Goal: Feedback & Contribution: Contribute content

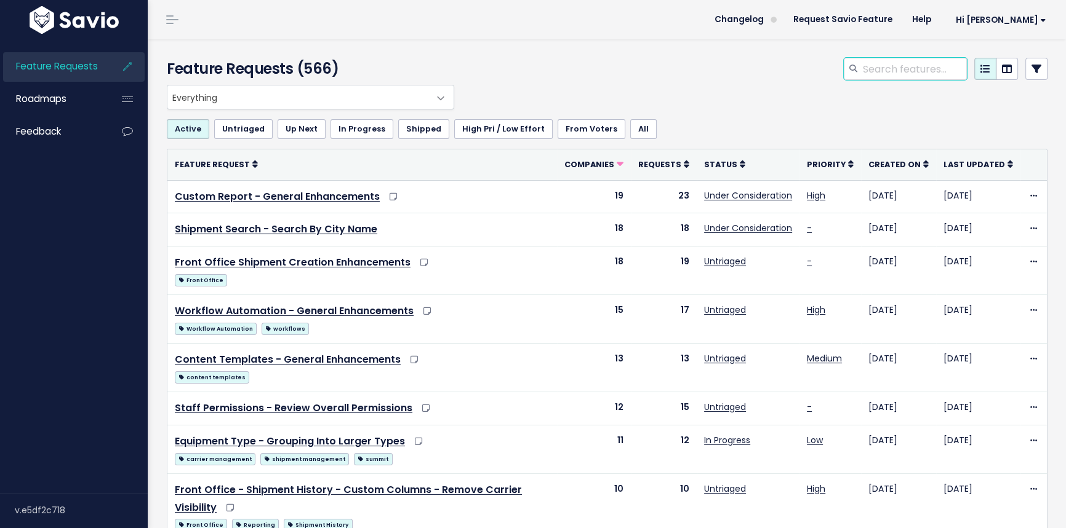
click at [898, 68] on input "search" at bounding box center [913, 69] width 105 height 22
type input "Tracking pixel"
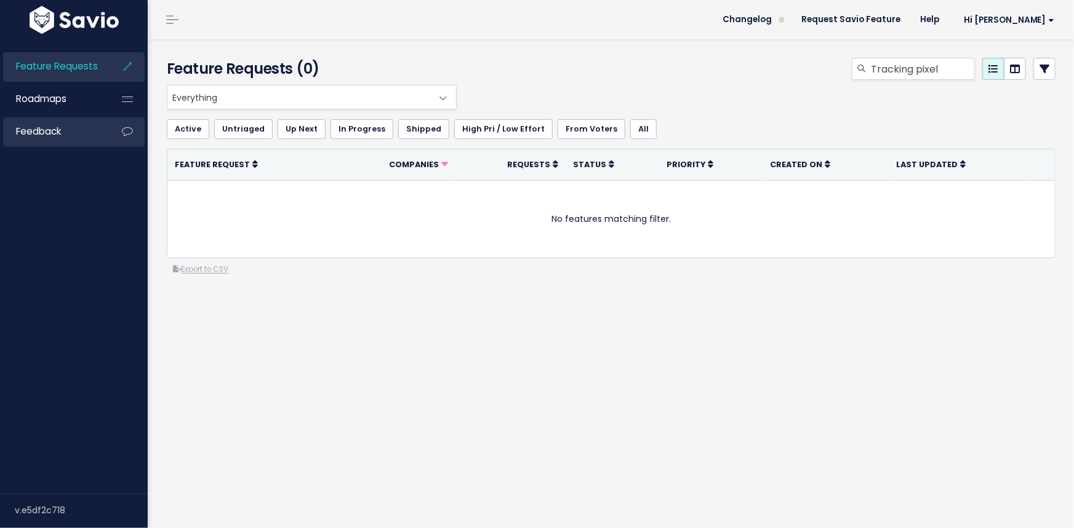
click at [53, 127] on span "Feedback" at bounding box center [38, 131] width 45 height 13
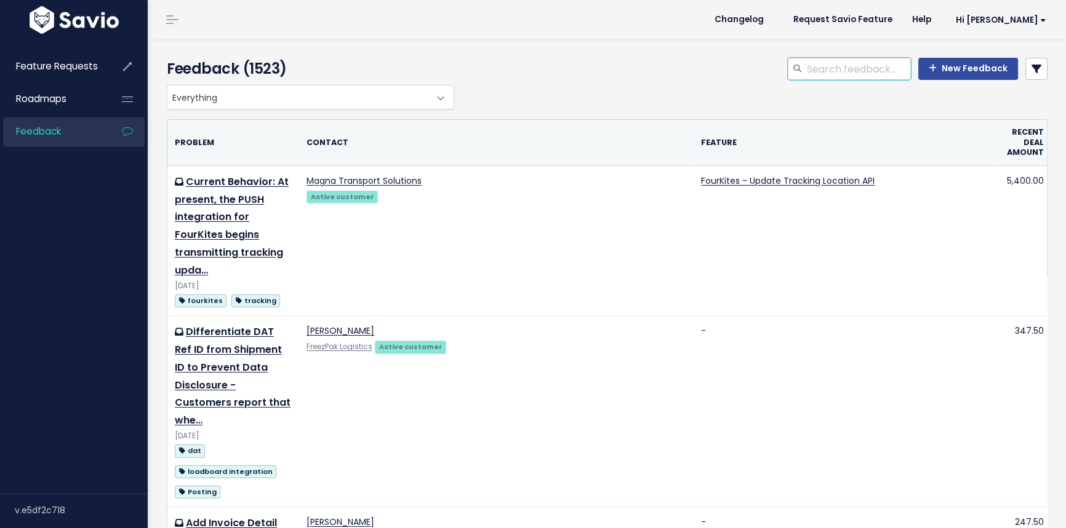
click at [830, 73] on input "search" at bounding box center [857, 69] width 105 height 22
type input "trackign pixel"
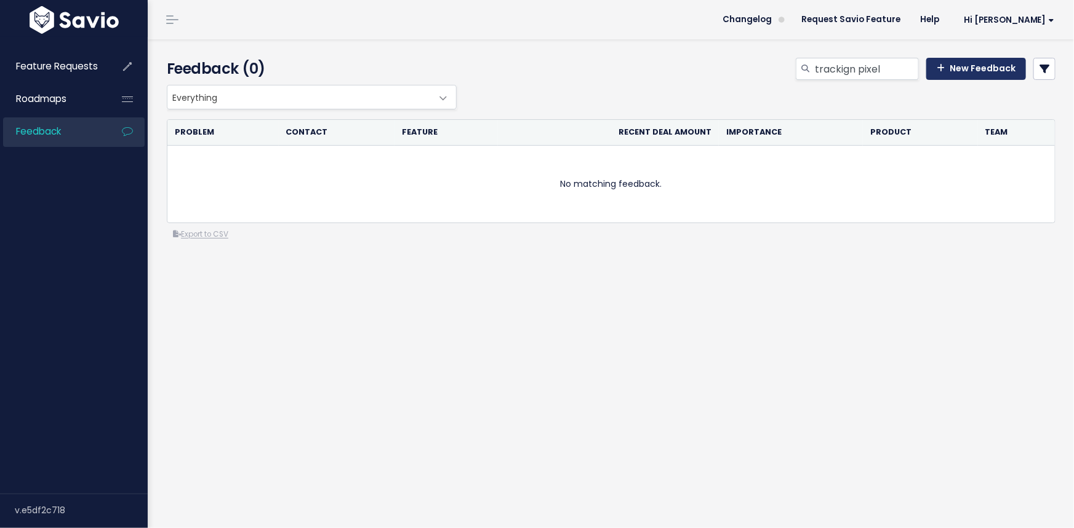
click at [948, 62] on link "New Feedback" at bounding box center [976, 69] width 100 height 22
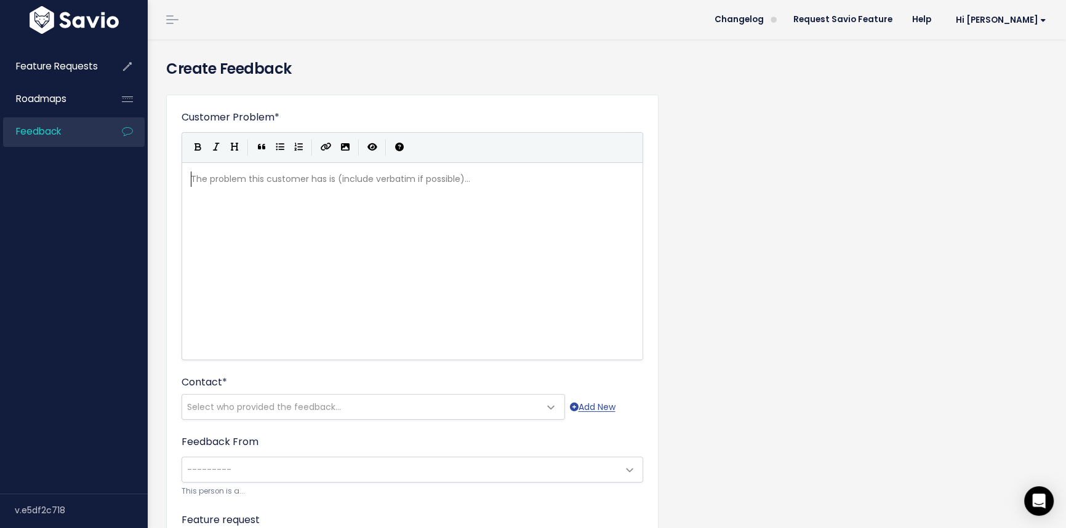
click at [286, 185] on pre "​" at bounding box center [416, 179] width 456 height 15
type textarea "[PERSON_NAME] From Helix Logistics advised the Tracking Pixel is visible from O…"
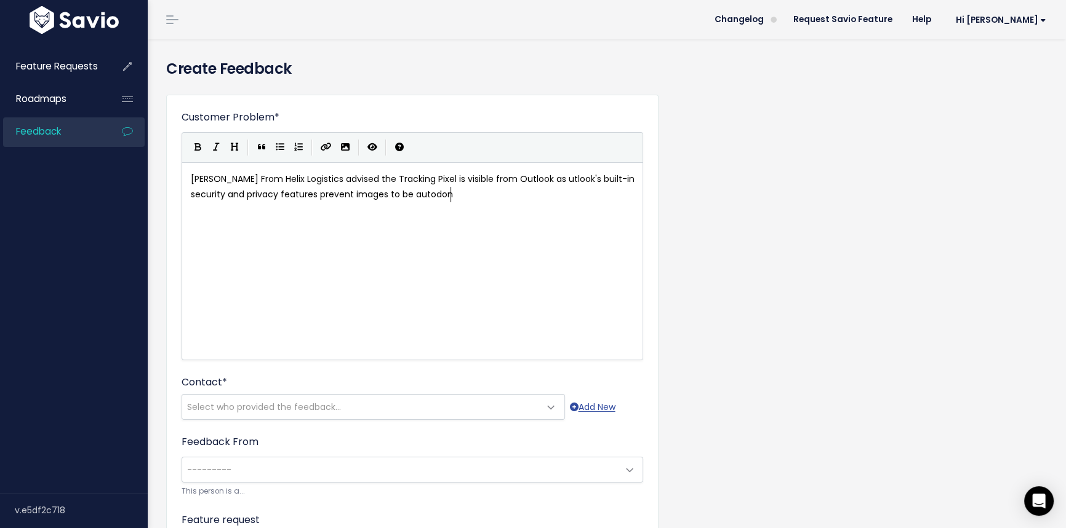
scroll to position [4, 140]
type textarea "prevent images to be autodonw"
type textarea "wnloaded adn"
type textarea "nd pl"
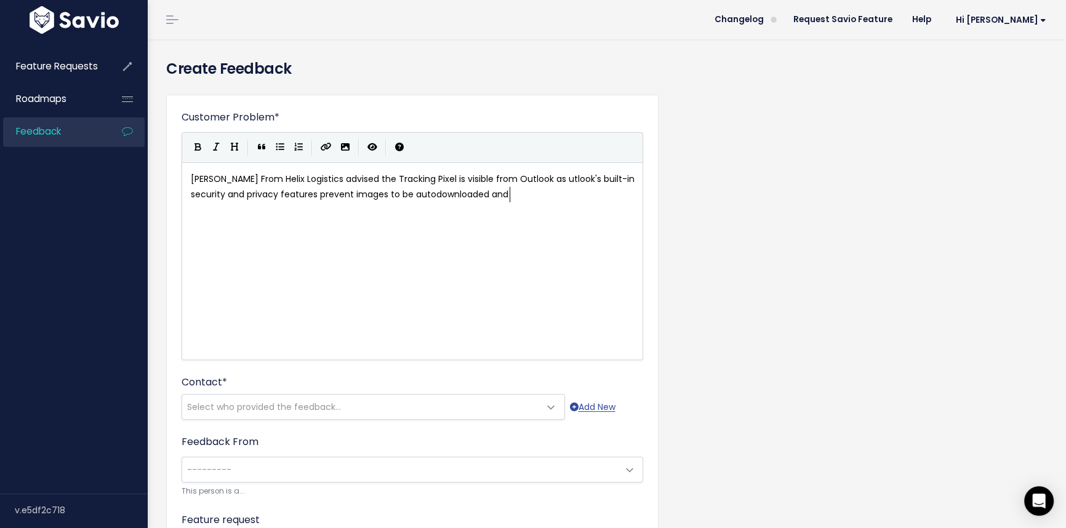
scroll to position [4, 20]
type textarea "in this c"
type textarea "e"
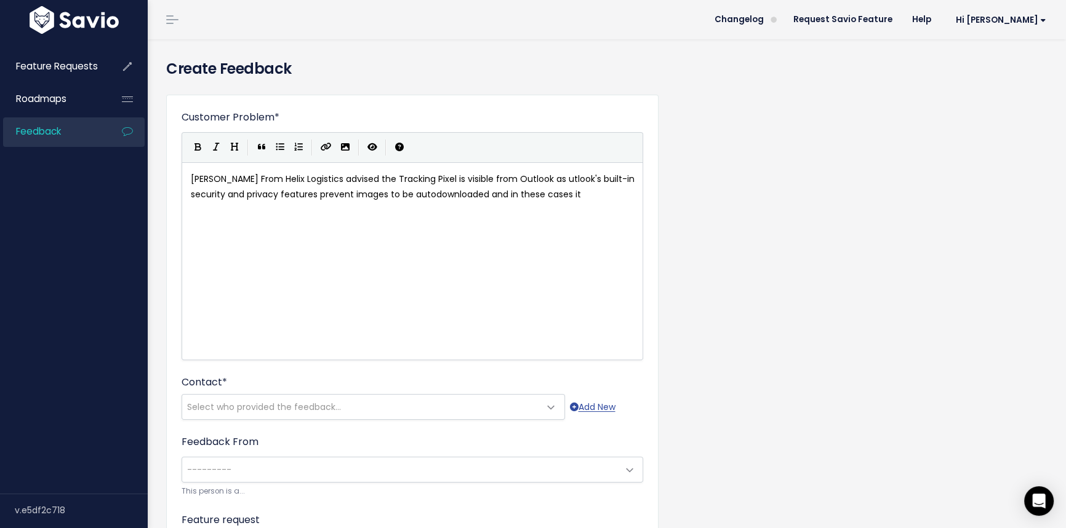
paste textarea
type textarea "ese cases it in the body of the email."
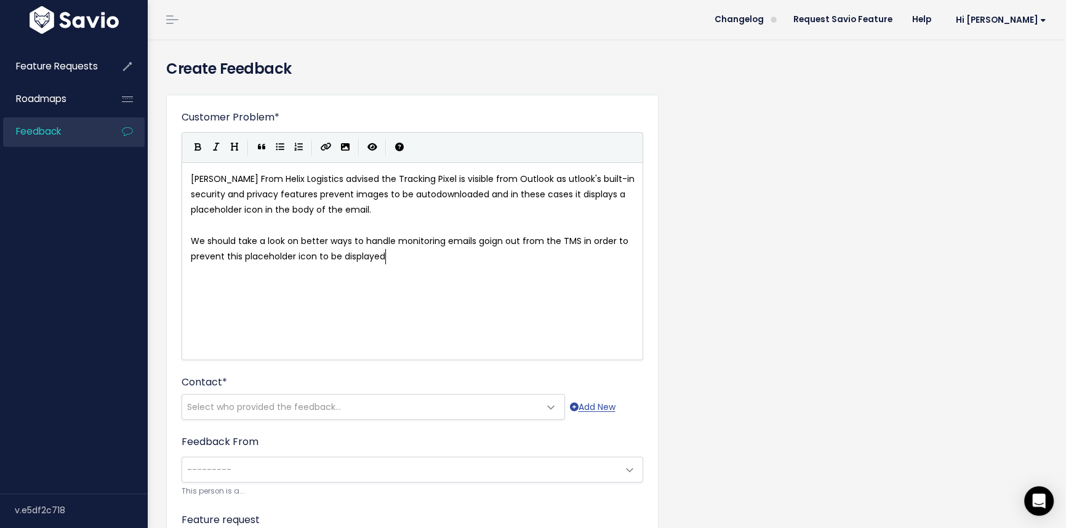
scroll to position [4, 43]
type textarea "We should take a look on better ways to handle monitoring emails goign out from…"
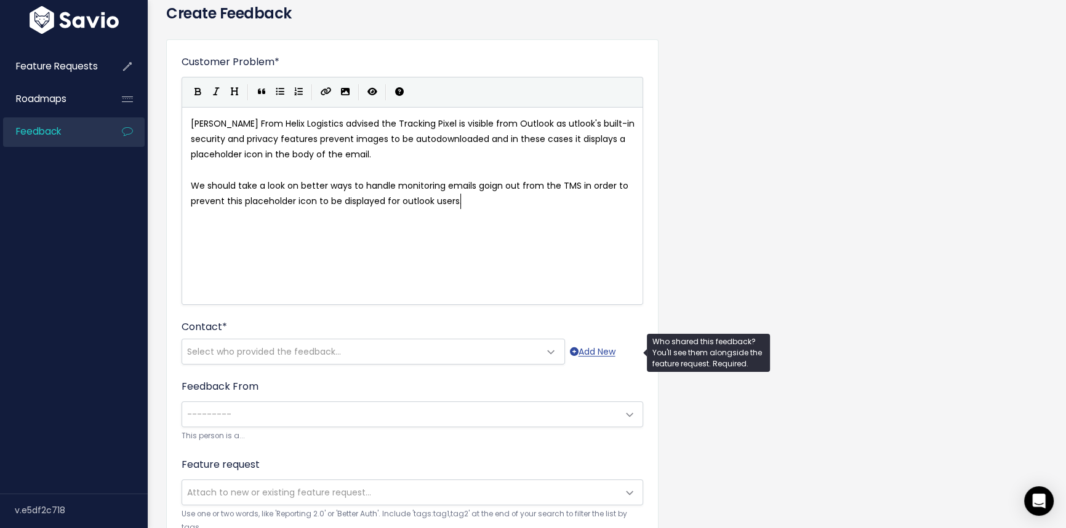
type textarea "for outlook users."
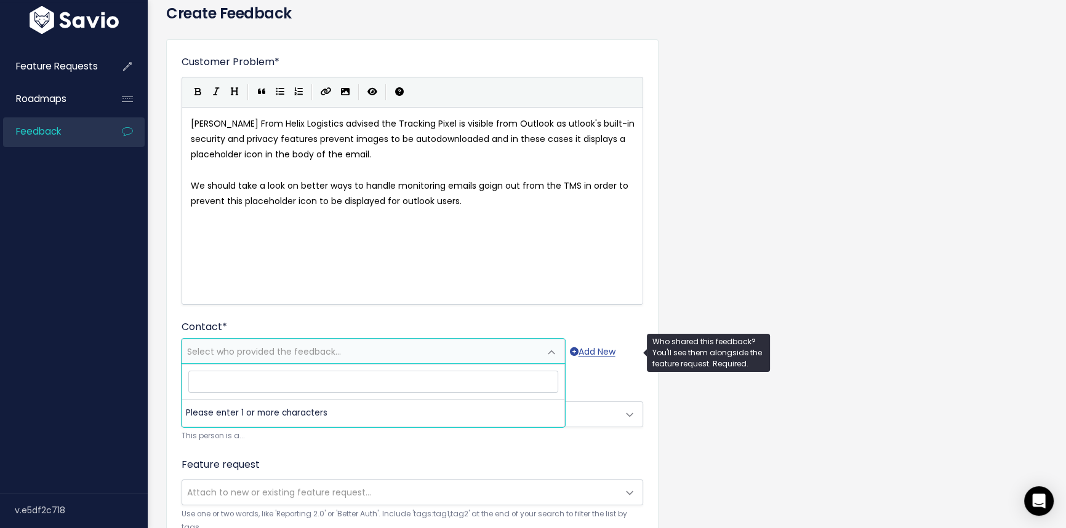
click at [238, 340] on span "Select who provided the feedback..." at bounding box center [360, 352] width 357 height 25
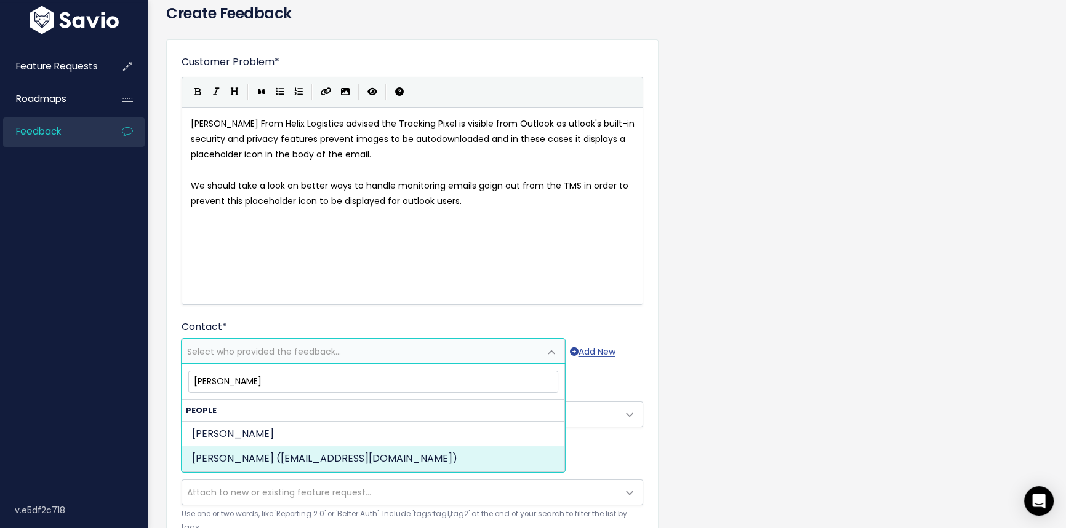
type input "[PERSON_NAME]"
select select "ACTIVE"
select select "89341158"
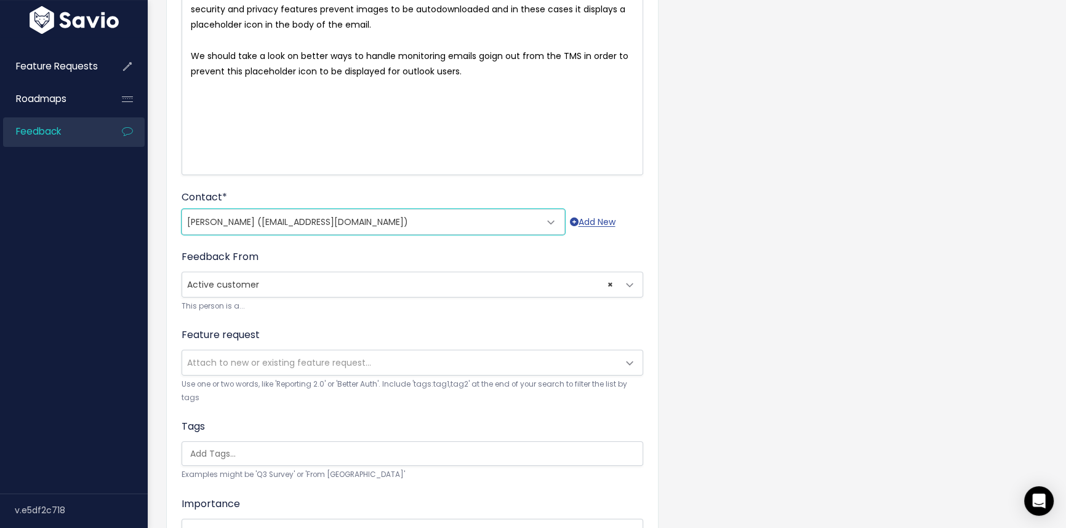
scroll to position [223, 0]
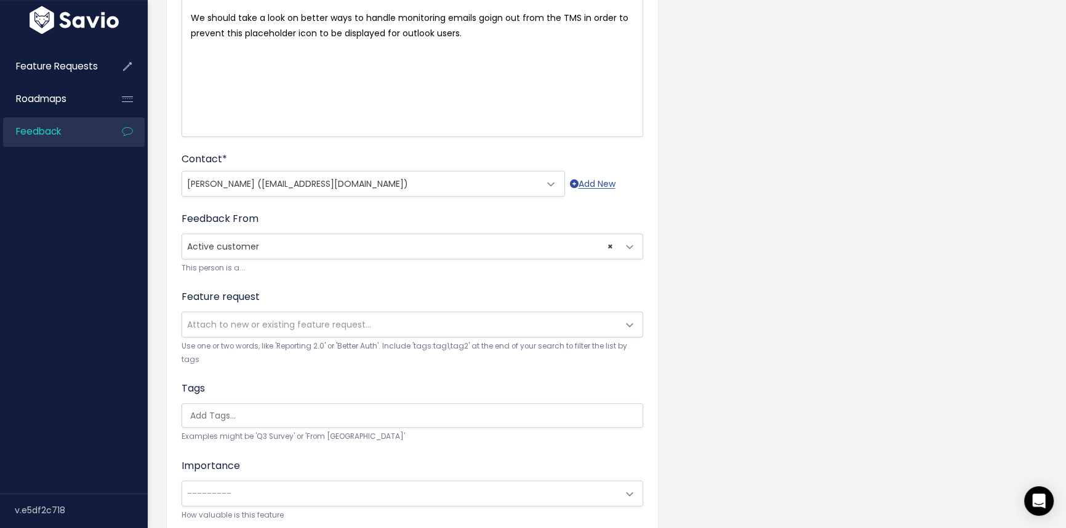
click at [258, 320] on span "Attach to new or existing feature request..." at bounding box center [279, 325] width 184 height 12
drag, startPoint x: 308, startPoint y: 364, endPoint x: 302, endPoint y: 370, distance: 8.3
click at [308, 364] on small "Use one or two words, like 'Reporting 2.0' or 'Better Auth'. Include 'tags:tag1…" at bounding box center [411, 353] width 461 height 26
click at [250, 418] on input "search" at bounding box center [419, 416] width 468 height 13
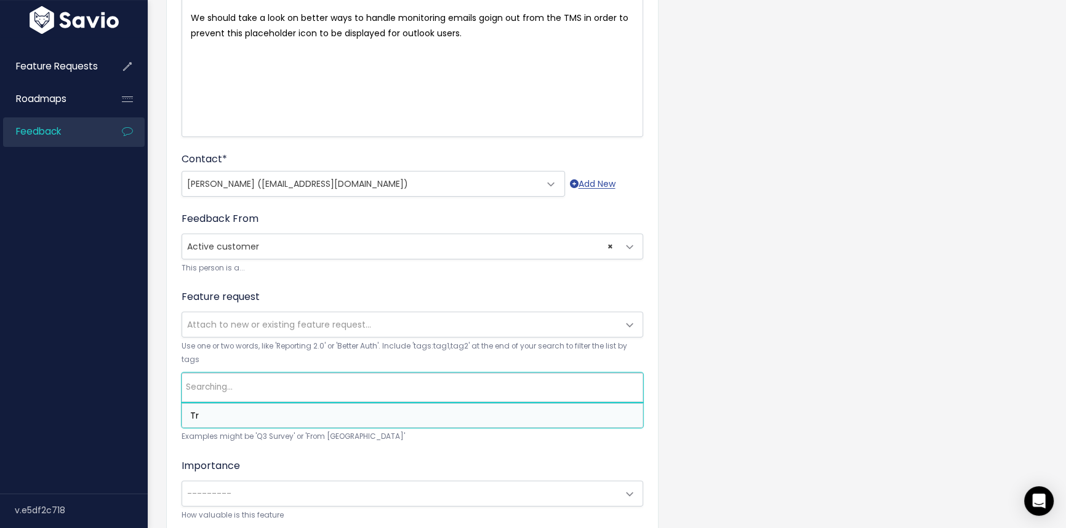
type input "T"
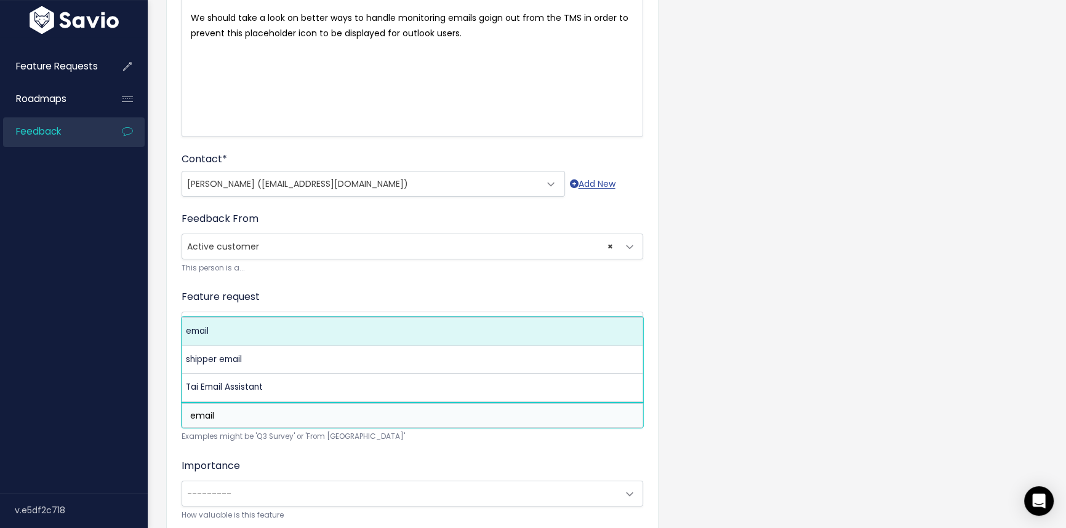
type input "email"
select select "5096"
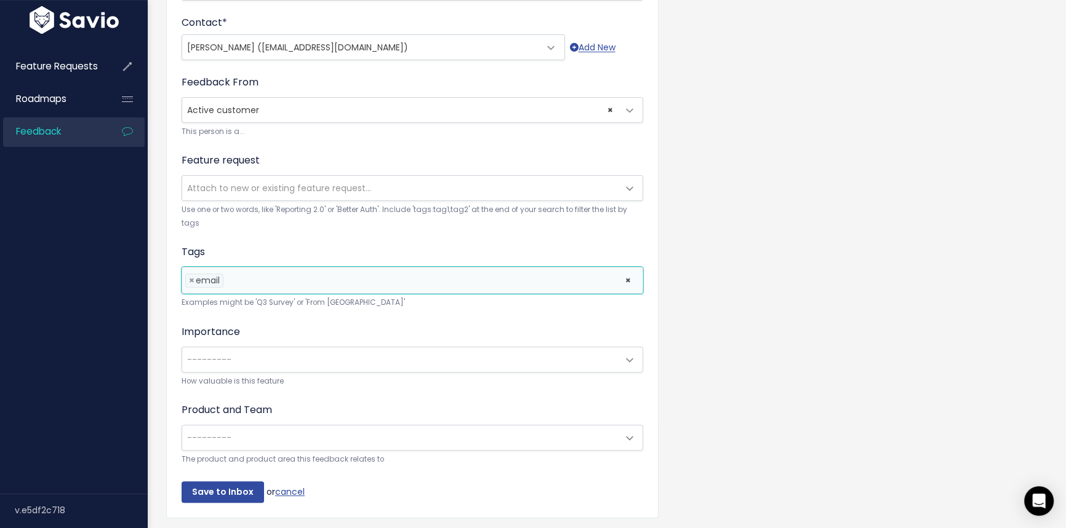
scroll to position [391, 0]
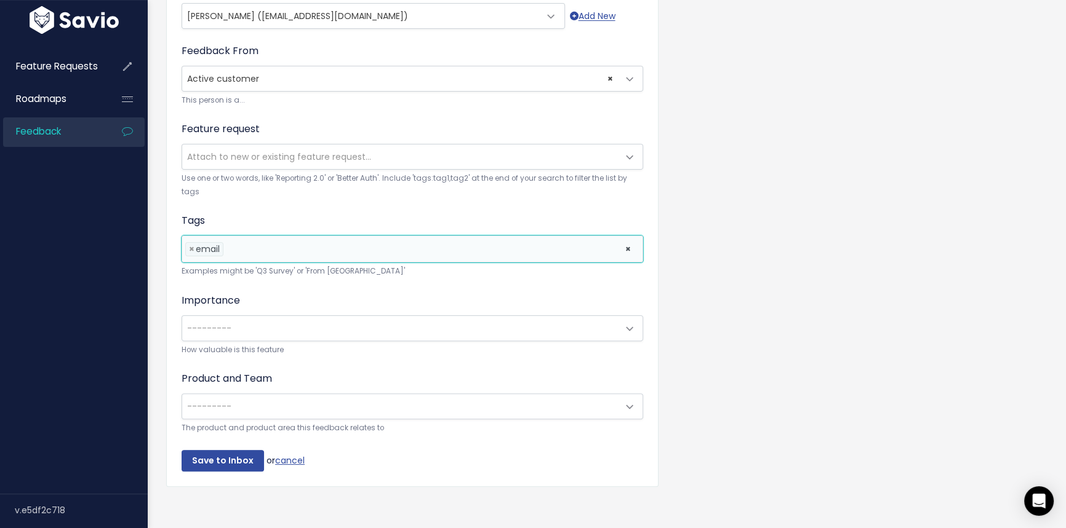
click at [247, 328] on span "---------" at bounding box center [400, 328] width 436 height 25
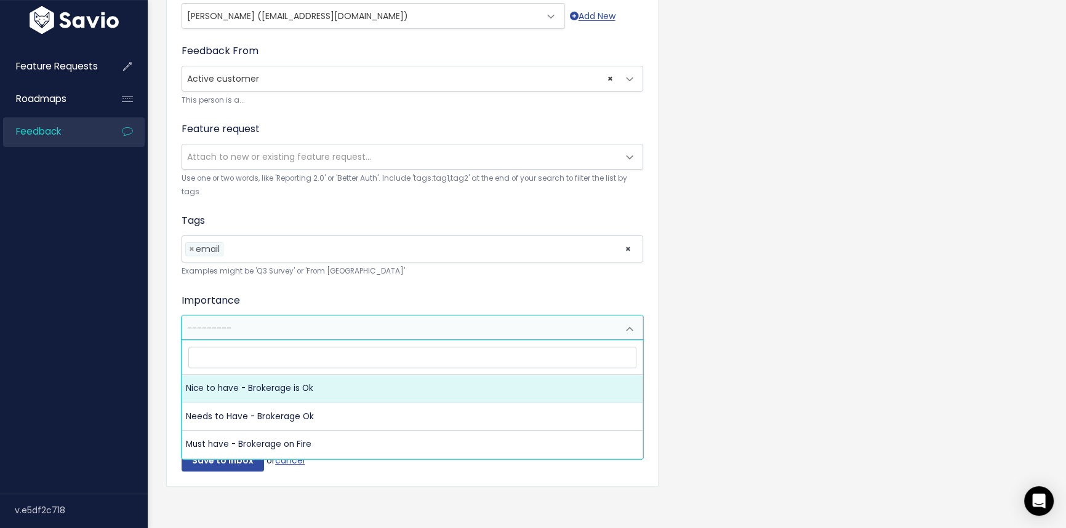
select select "NICE_TO_HAVE"
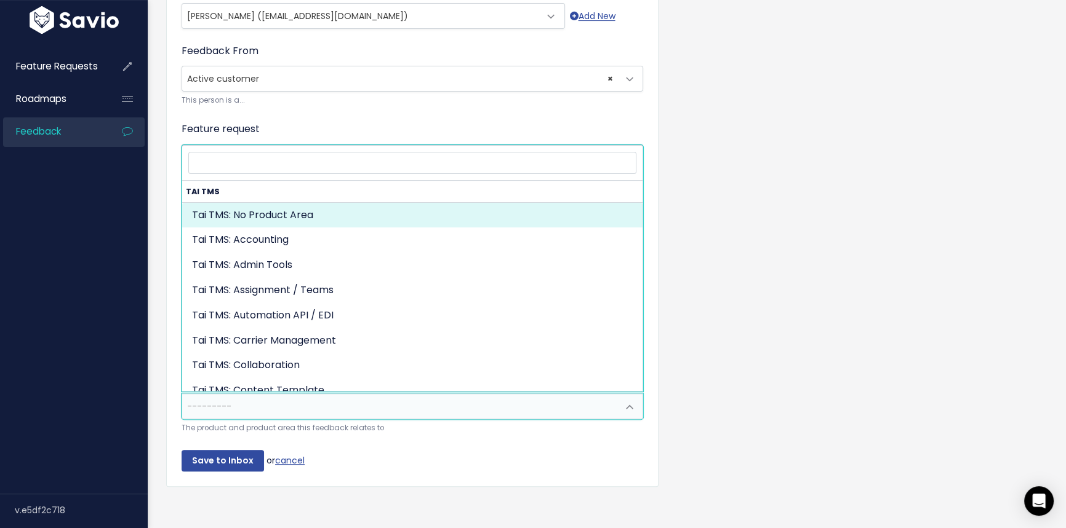
click at [258, 405] on span "---------" at bounding box center [400, 406] width 436 height 25
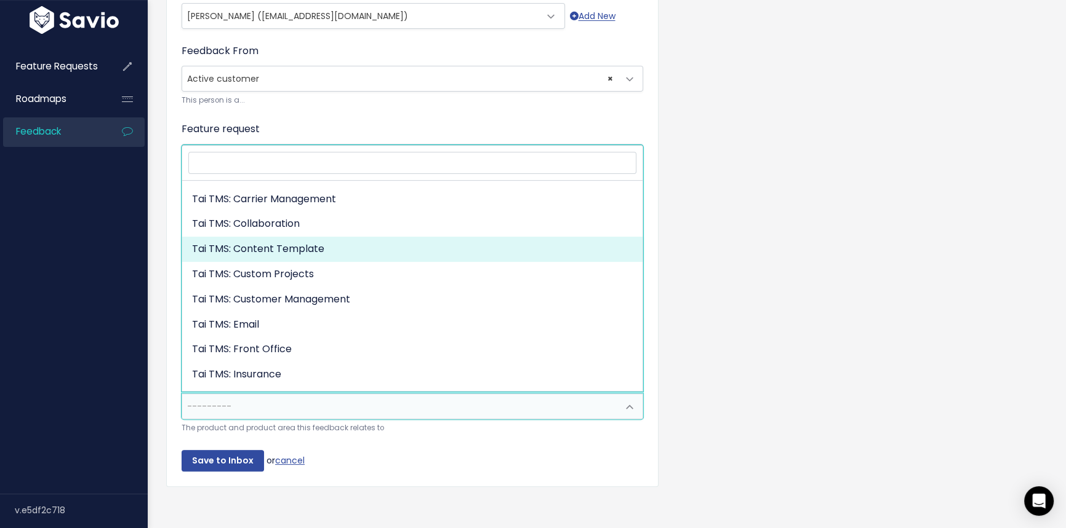
scroll to position [223, 0]
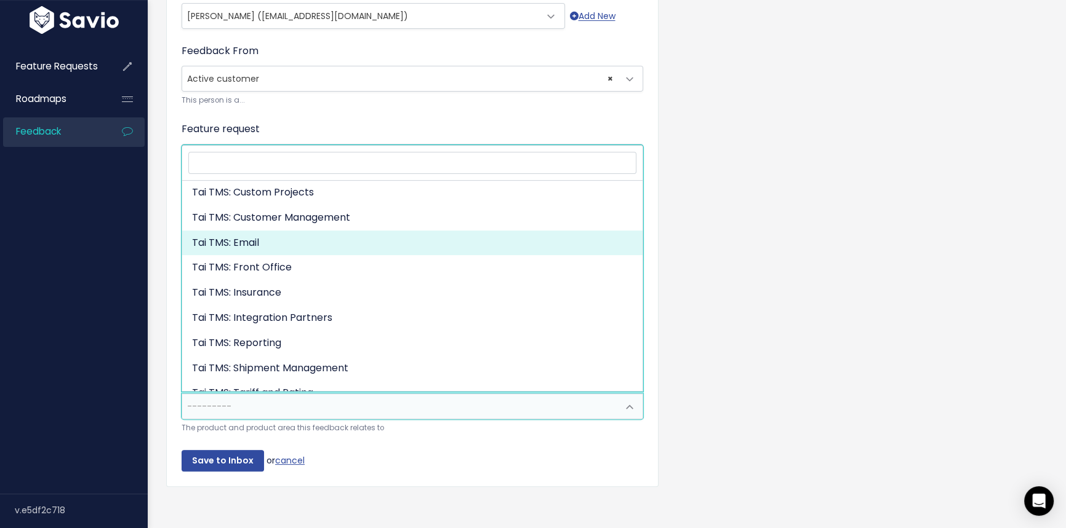
select select "MAIN:EMAIL"
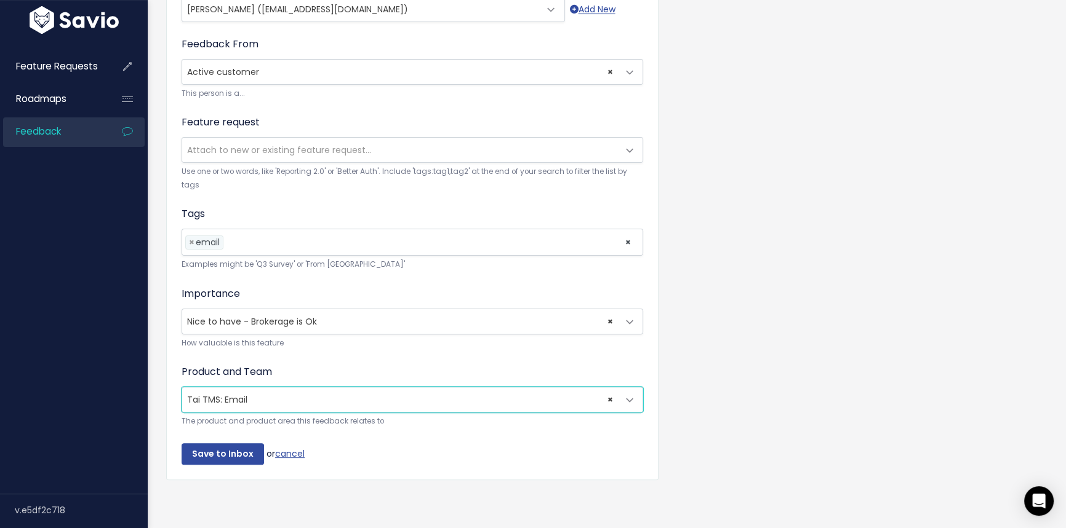
scroll to position [405, 0]
click at [221, 449] on input "Save to Inbox" at bounding box center [222, 455] width 82 height 22
